Goal: Task Accomplishment & Management: Manage account settings

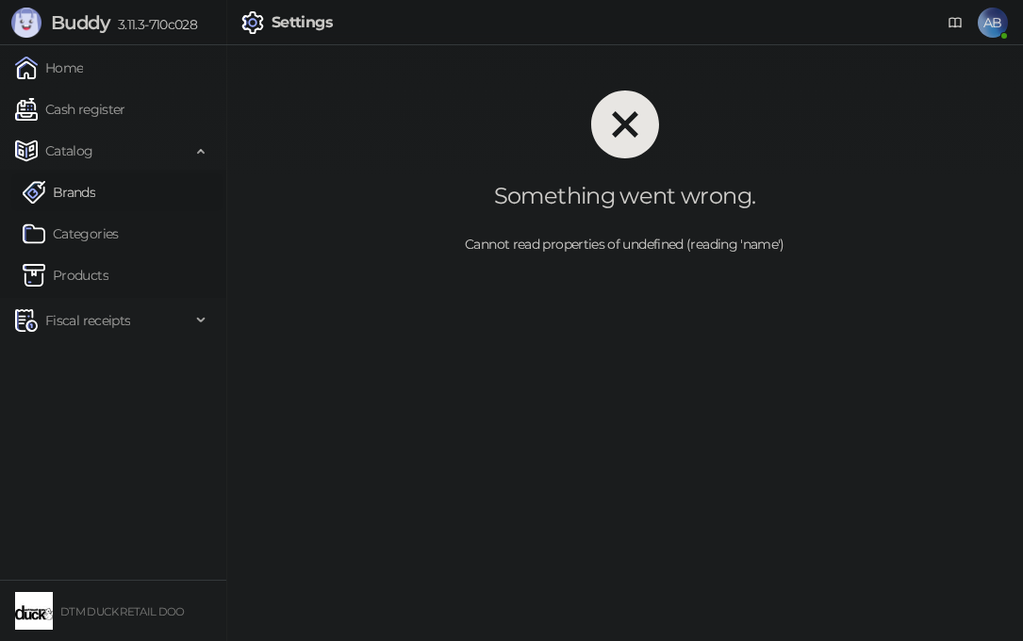
click at [66, 174] on ul "Brands Categories Products" at bounding box center [113, 234] width 226 height 128
drag, startPoint x: 73, startPoint y: 153, endPoint x: 83, endPoint y: 187, distance: 35.5
click at [75, 153] on span "Catalog" at bounding box center [69, 151] width 48 height 38
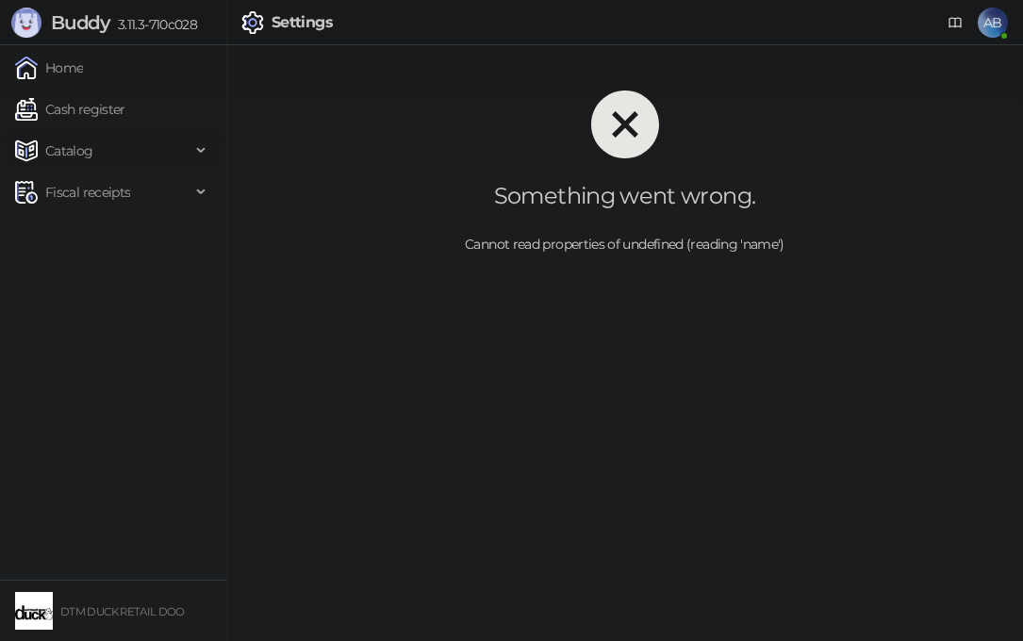
click at [75, 155] on span "Catalog" at bounding box center [69, 151] width 48 height 38
click at [98, 281] on link "Products" at bounding box center [66, 276] width 86 height 38
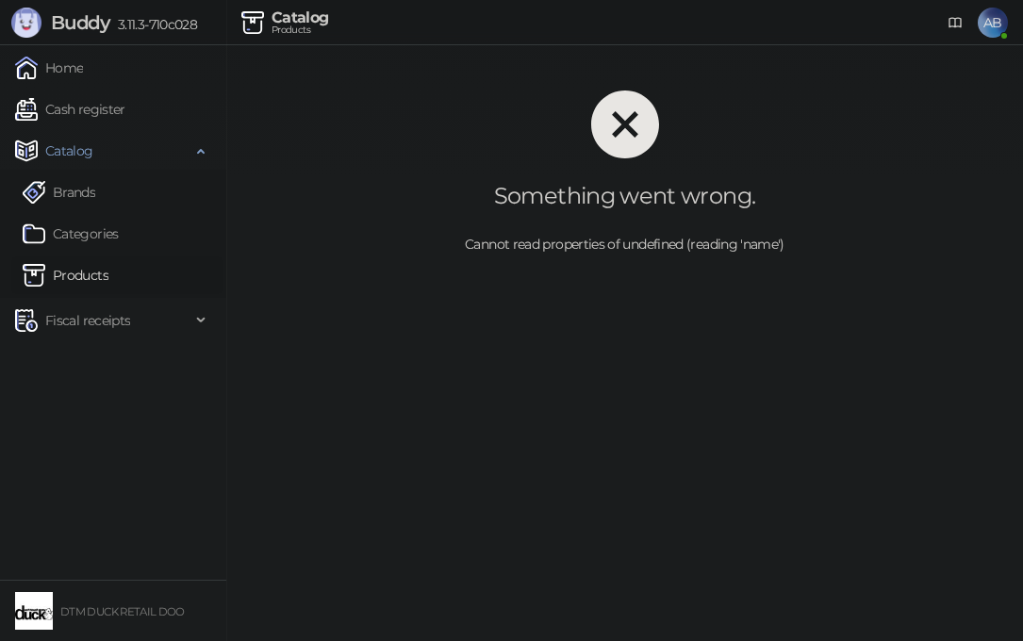
click at [82, 273] on link "Products" at bounding box center [66, 276] width 86 height 38
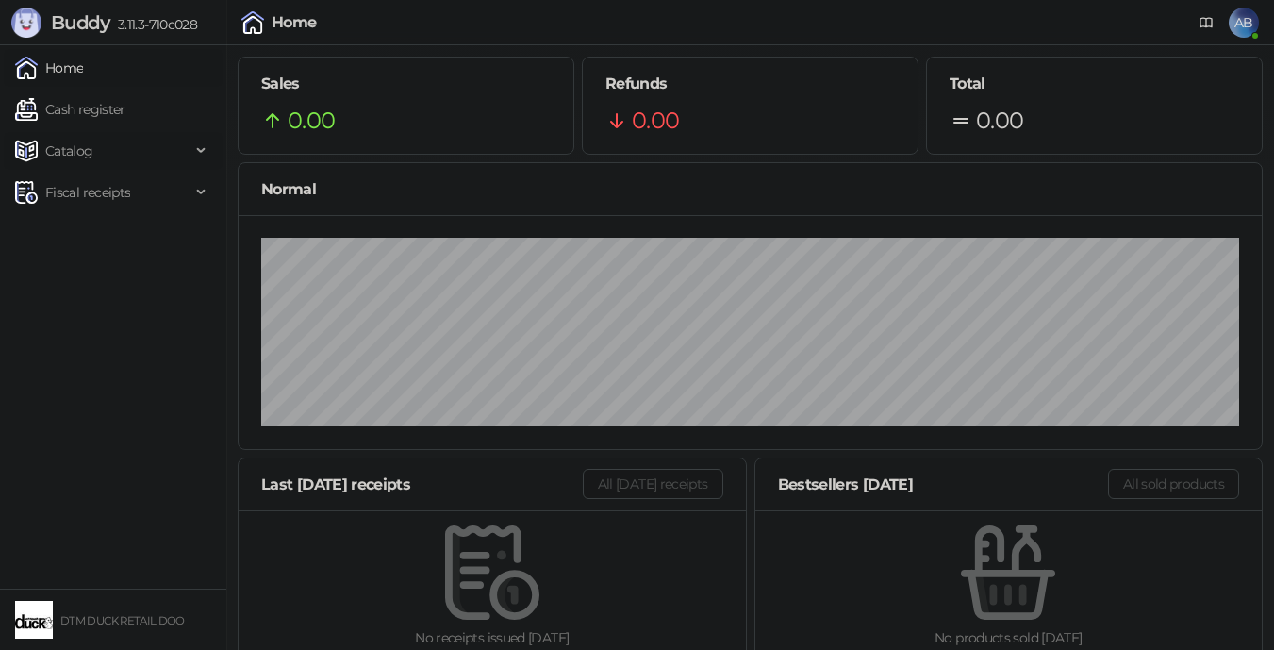
drag, startPoint x: 45, startPoint y: 141, endPoint x: 40, endPoint y: 158, distance: 17.9
click at [43, 141] on div "Catalog" at bounding box center [54, 151] width 78 height 38
click at [88, 275] on link "Products" at bounding box center [66, 276] width 86 height 38
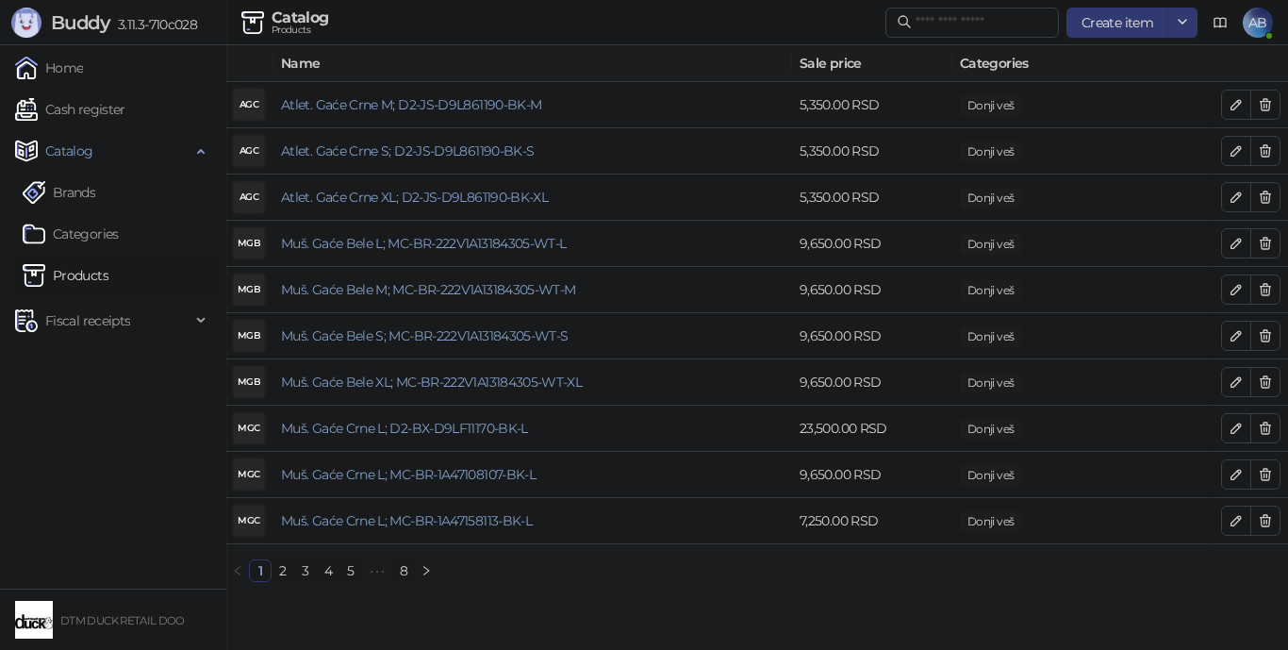
click at [1258, 25] on span "AB" at bounding box center [1258, 23] width 30 height 30
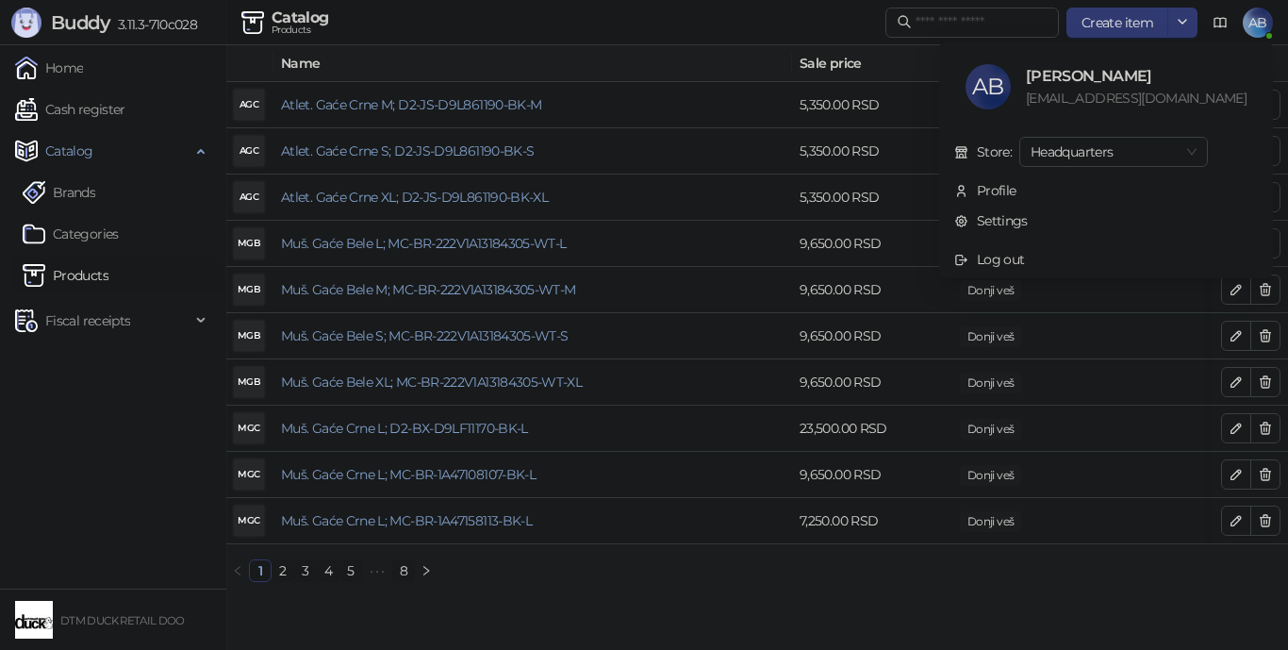
click at [1263, 14] on span "AB" at bounding box center [1258, 23] width 30 height 30
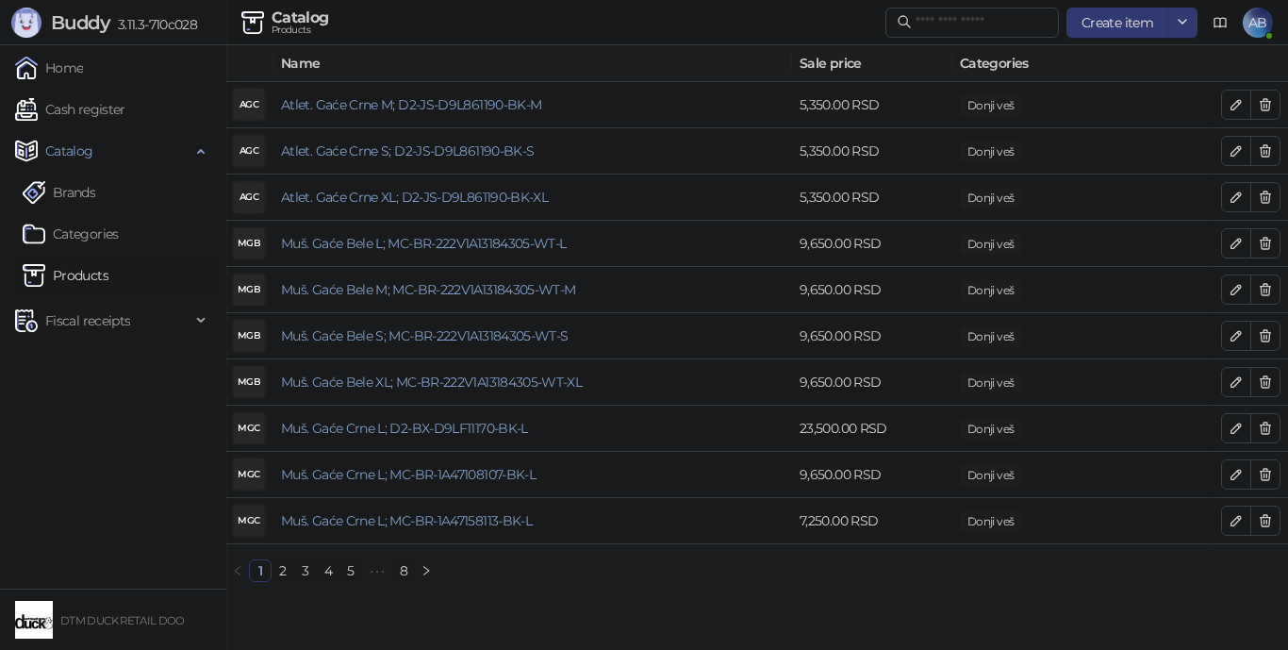
click at [399, 579] on link "8" at bounding box center [403, 570] width 21 height 21
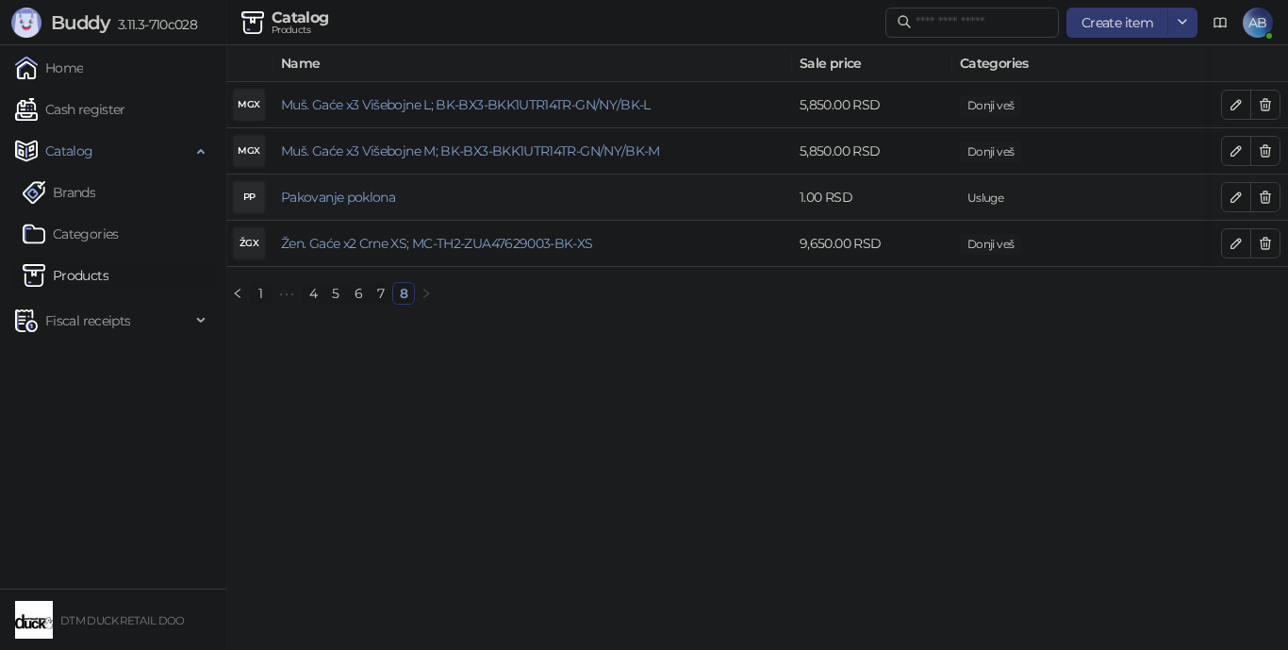
drag, startPoint x: 1237, startPoint y: 195, endPoint x: 1220, endPoint y: 211, distance: 23.3
click at [1233, 195] on icon "button" at bounding box center [1236, 197] width 15 height 15
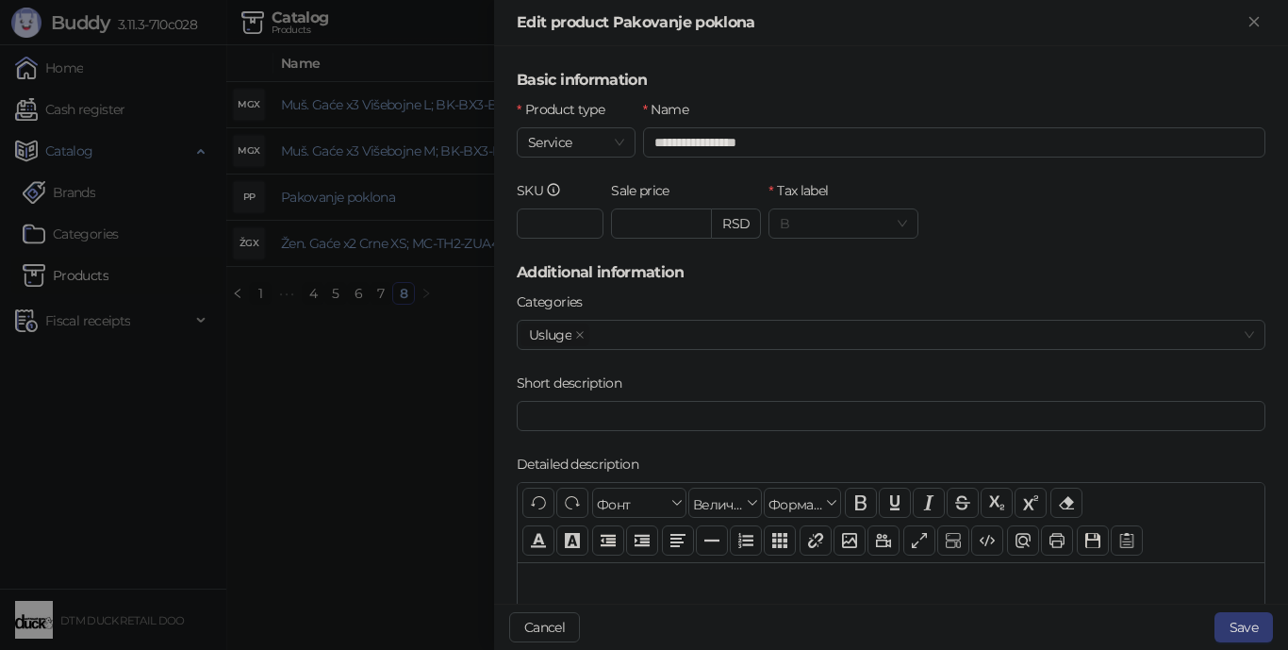
click at [887, 223] on span "B" at bounding box center [843, 223] width 127 height 28
click at [1253, 22] on icon "Close" at bounding box center [1254, 21] width 8 height 8
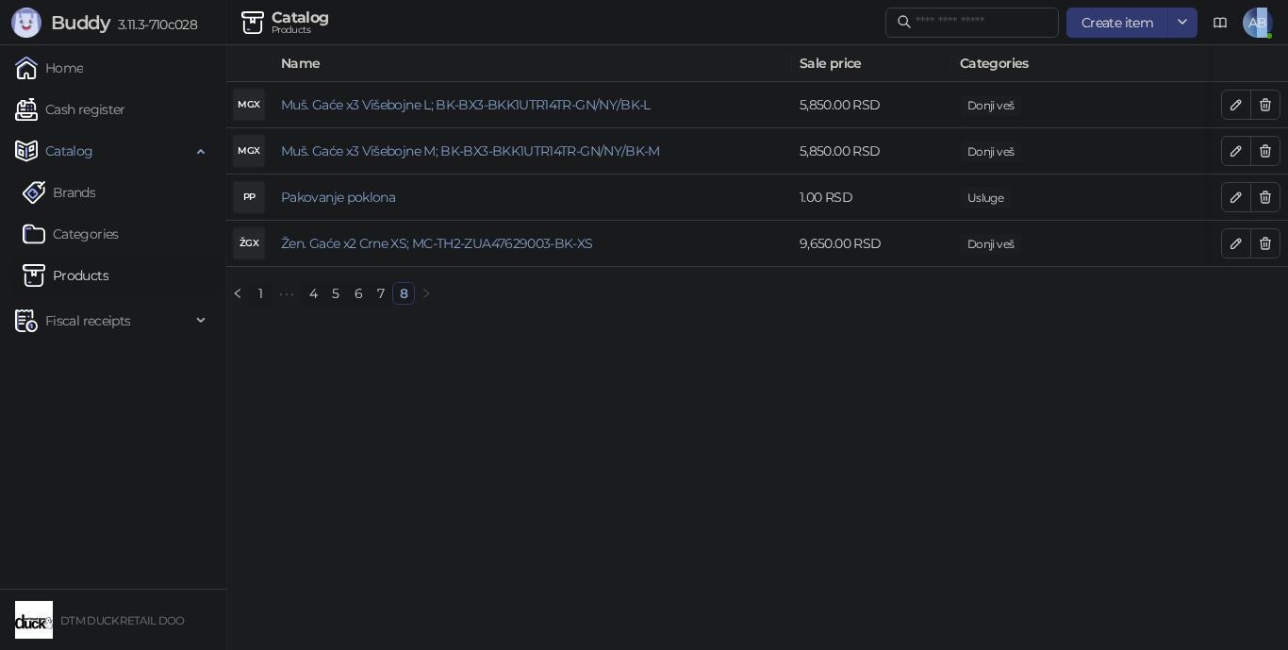
click at [1262, 24] on span "AB" at bounding box center [1258, 23] width 30 height 30
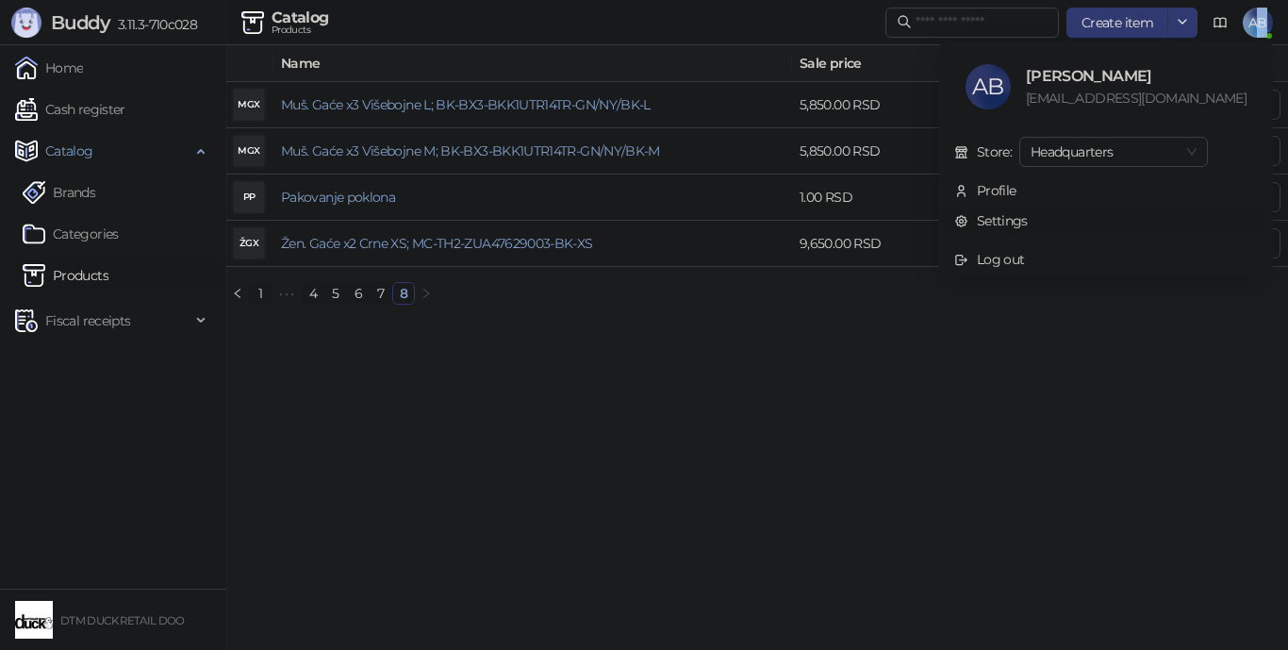
click at [1028, 215] on link "Settings" at bounding box center [991, 220] width 74 height 17
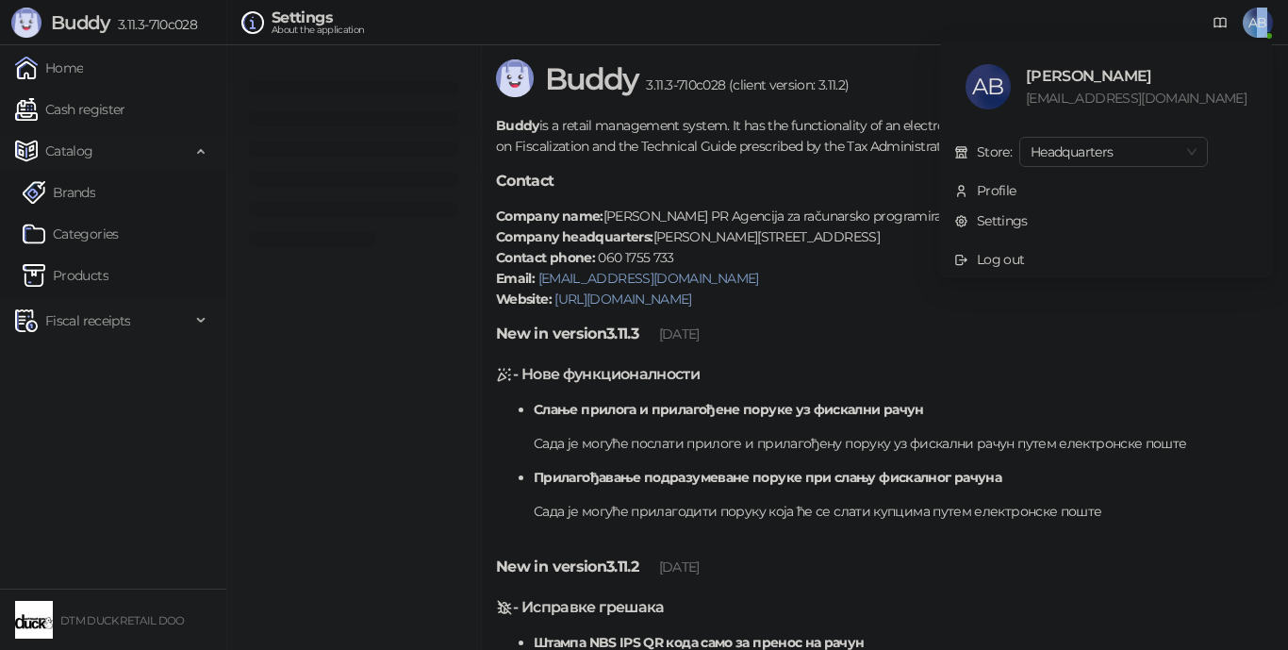
click at [1023, 226] on p "Company name: [PERSON_NAME] PR Agencija za računarsko programiranje DVSoftware …" at bounding box center [884, 258] width 777 height 104
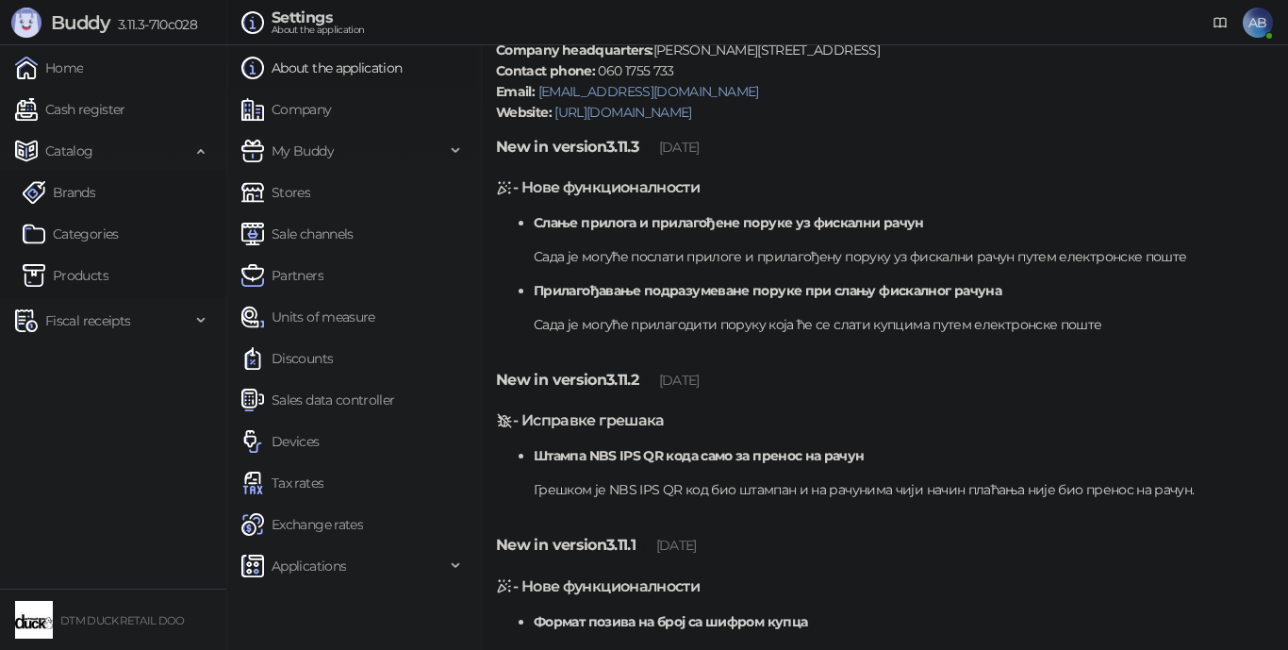
scroll to position [94, 0]
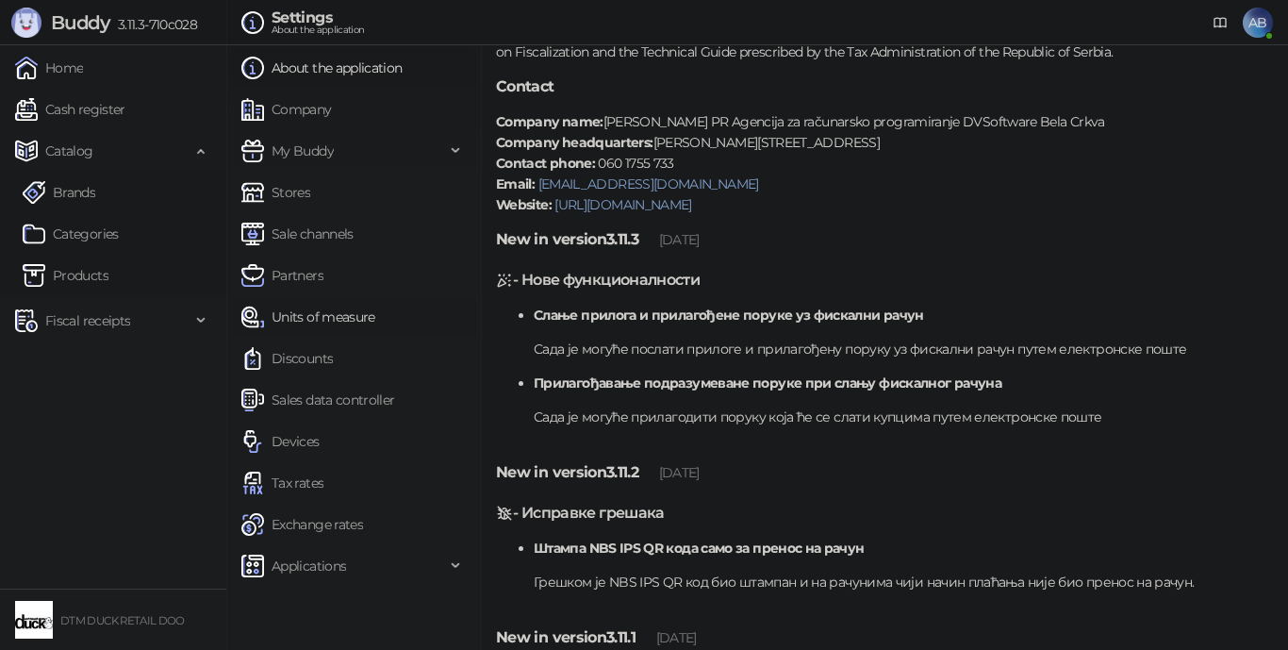
click at [286, 319] on link "Units of measure" at bounding box center [308, 317] width 134 height 38
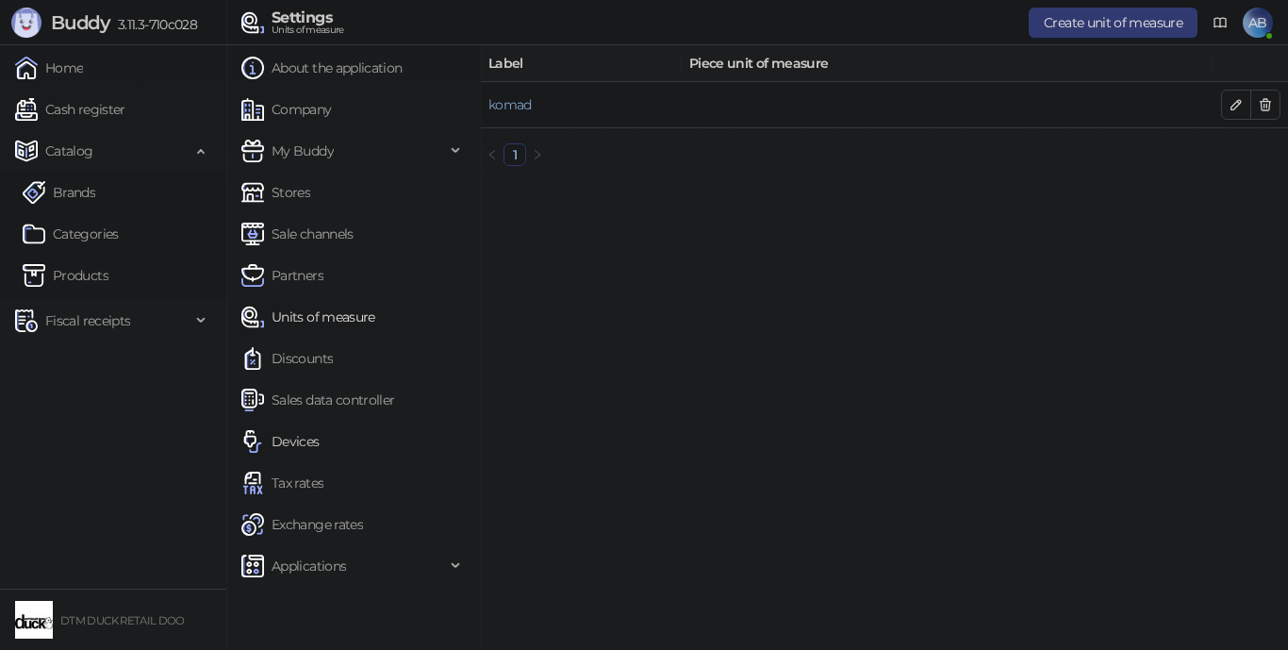
click at [300, 439] on link "Devices" at bounding box center [280, 441] width 78 height 38
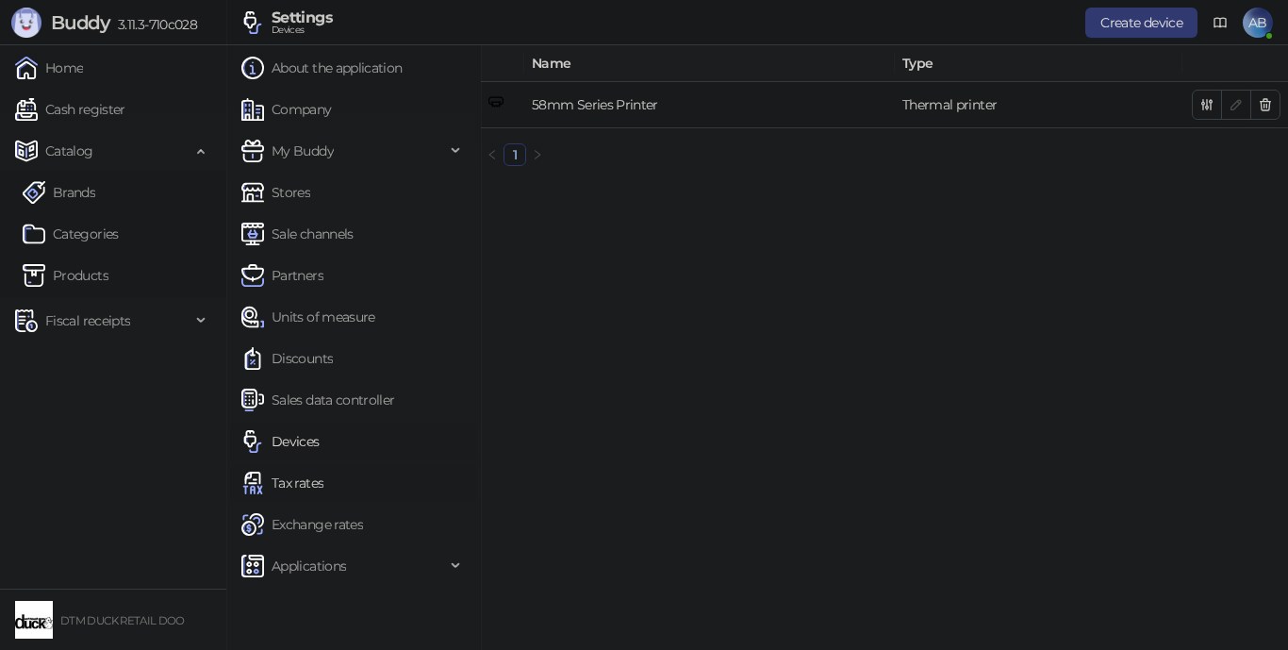
click at [312, 486] on link "Tax rates" at bounding box center [282, 483] width 82 height 38
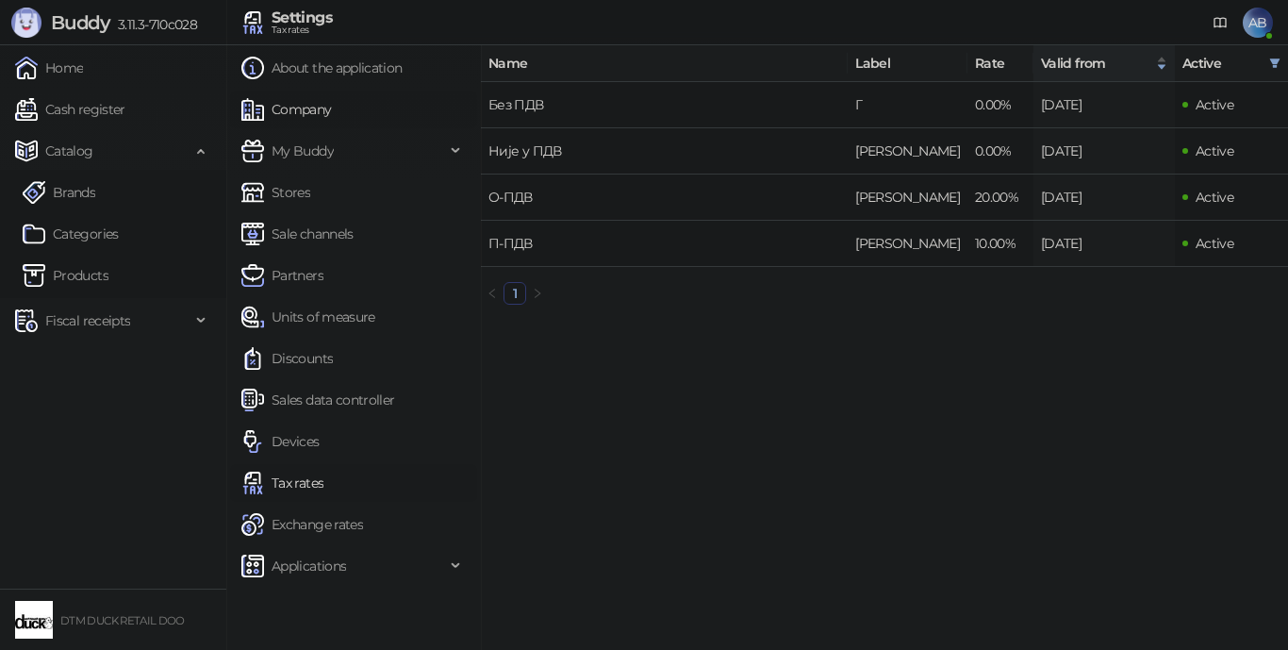
click at [312, 112] on link "Company" at bounding box center [286, 110] width 91 height 38
